Goal: Navigation & Orientation: Find specific page/section

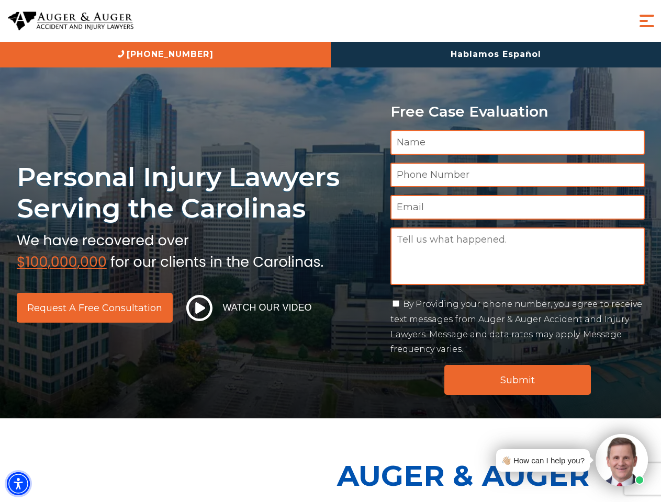
click at [18, 484] on img "Accessibility Menu" at bounding box center [18, 483] width 23 height 23
